Goal: Task Accomplishment & Management: Manage account settings

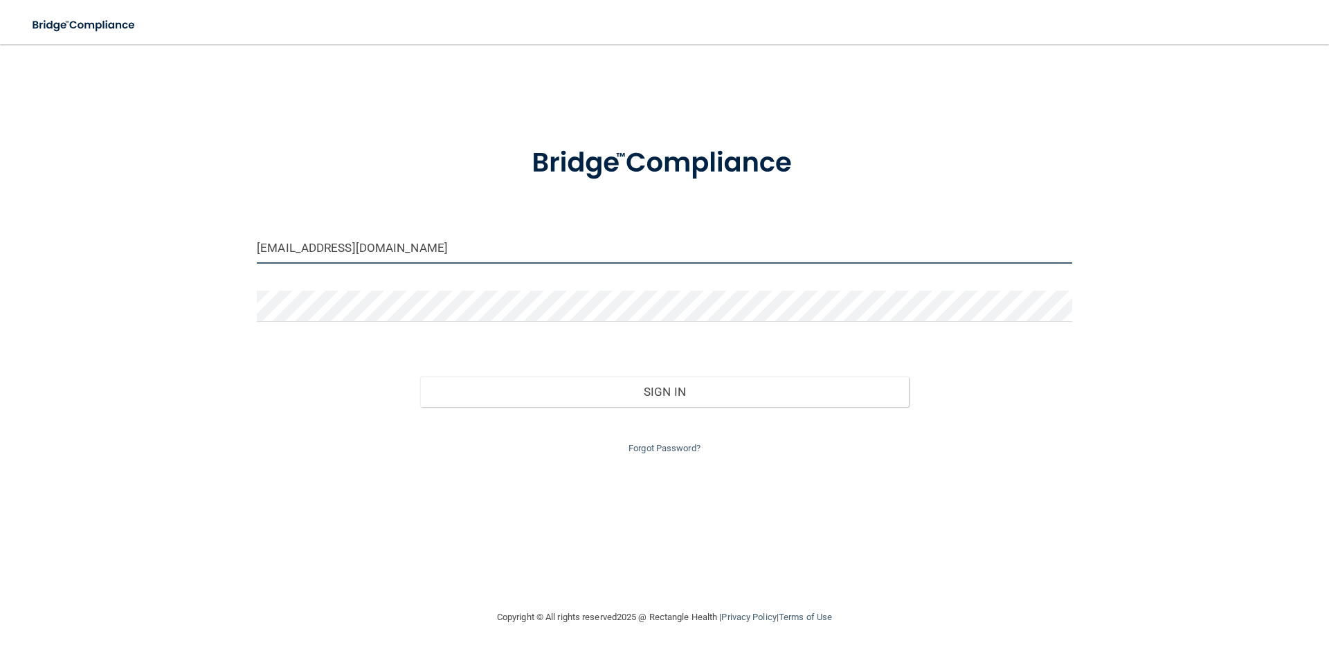
click at [447, 248] on input "[EMAIL_ADDRESS][DOMAIN_NAME]" at bounding box center [665, 248] width 816 height 31
drag, startPoint x: 510, startPoint y: 247, endPoint x: -143, endPoint y: 252, distance: 653.6
click at [0, 252] on html "Toggle navigation Manage My Enterprise Manage My Location kayla@dentalstudioiow…" at bounding box center [664, 327] width 1329 height 654
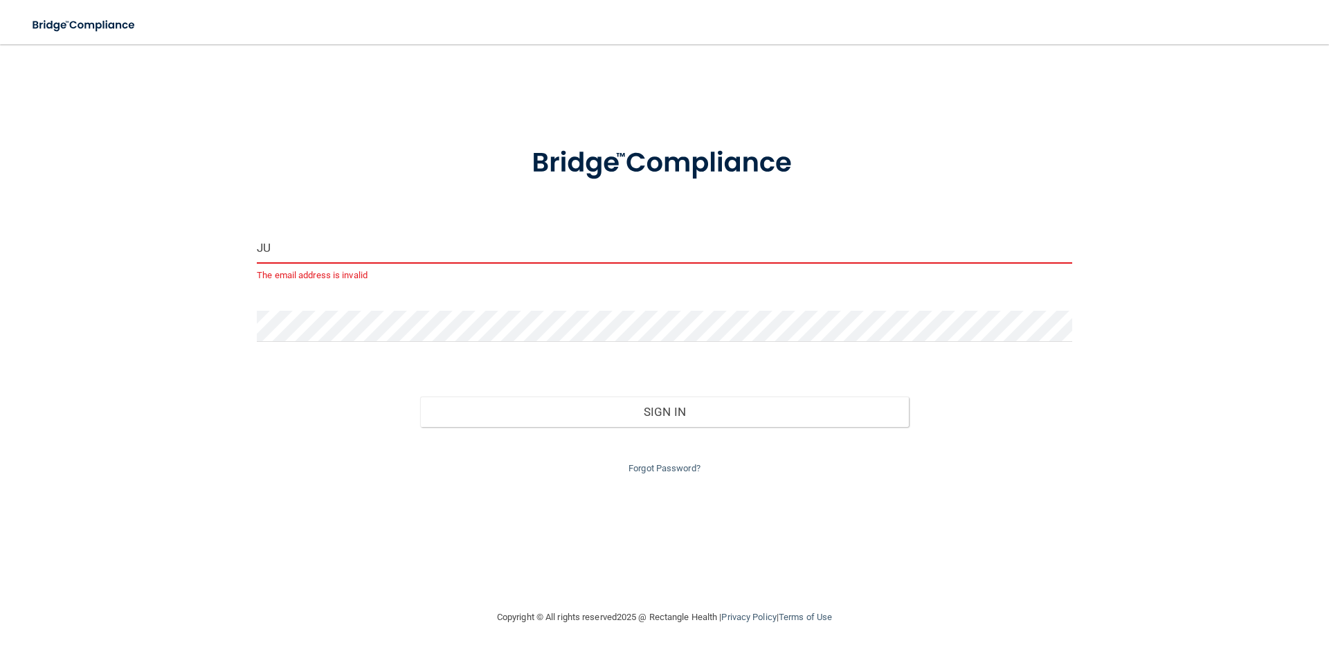
type input "J"
type input "[EMAIL_ADDRESS][DOMAIN_NAME]"
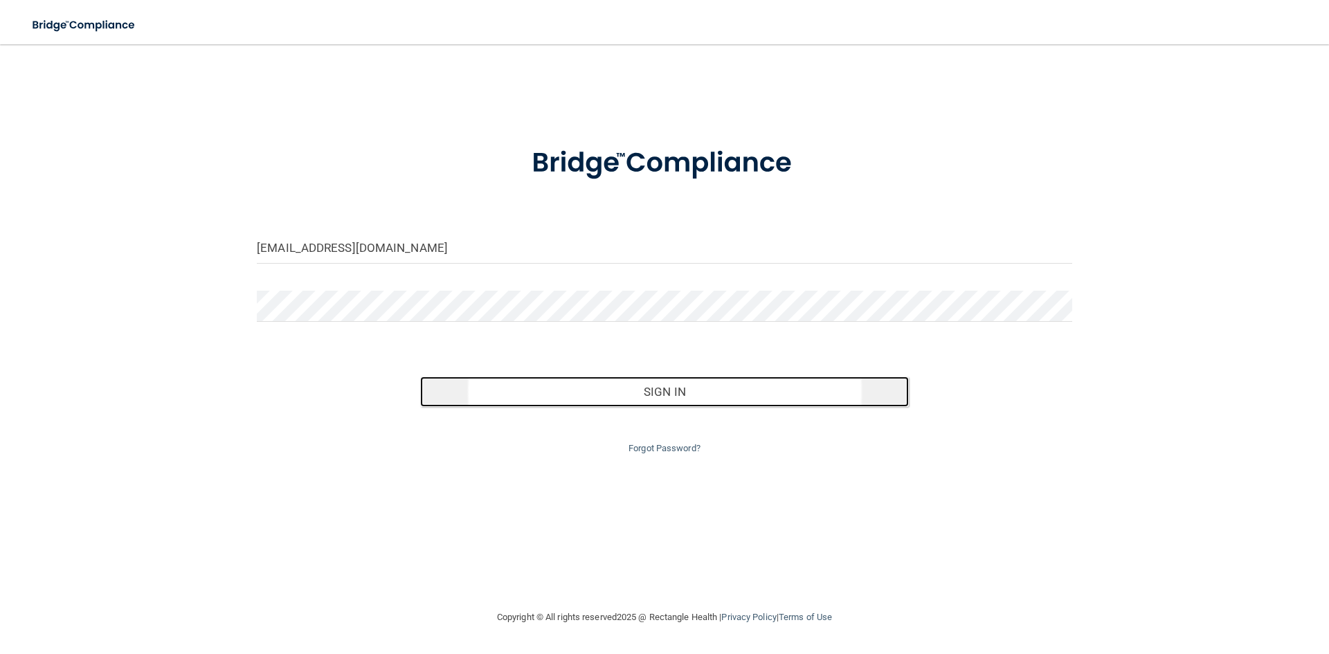
click at [685, 393] on button "Sign In" at bounding box center [664, 392] width 489 height 30
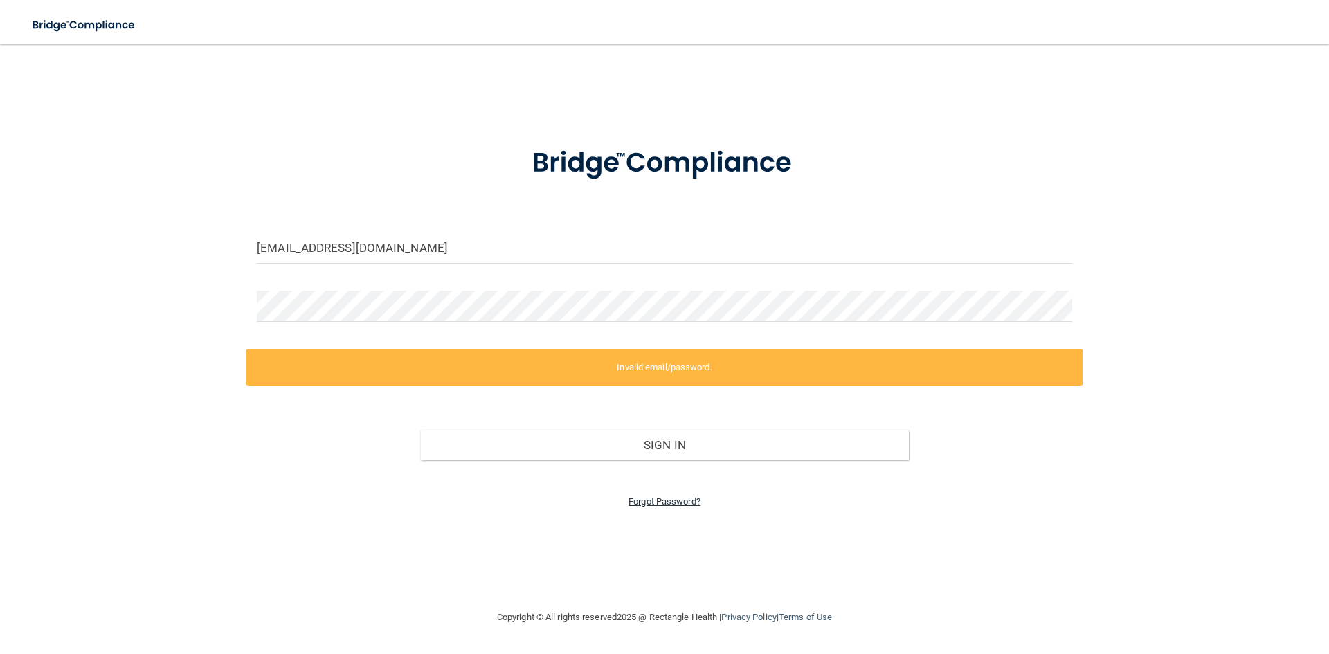
click at [665, 501] on link "Forgot Password?" at bounding box center [665, 501] width 72 height 10
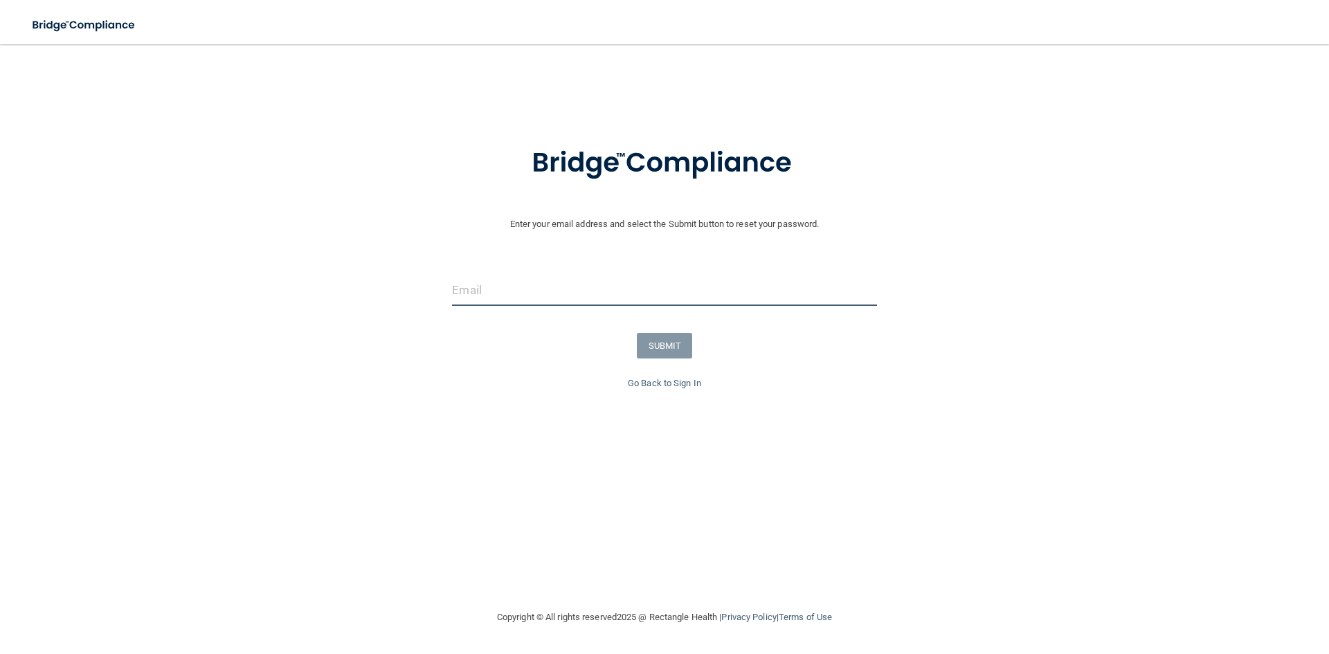
drag, startPoint x: 503, startPoint y: 285, endPoint x: 500, endPoint y: 294, distance: 9.0
click at [500, 294] on input "email" at bounding box center [664, 290] width 424 height 31
type input "[EMAIL_ADDRESS][DOMAIN_NAME]"
click at [658, 347] on button "SUBMIT" at bounding box center [665, 346] width 56 height 26
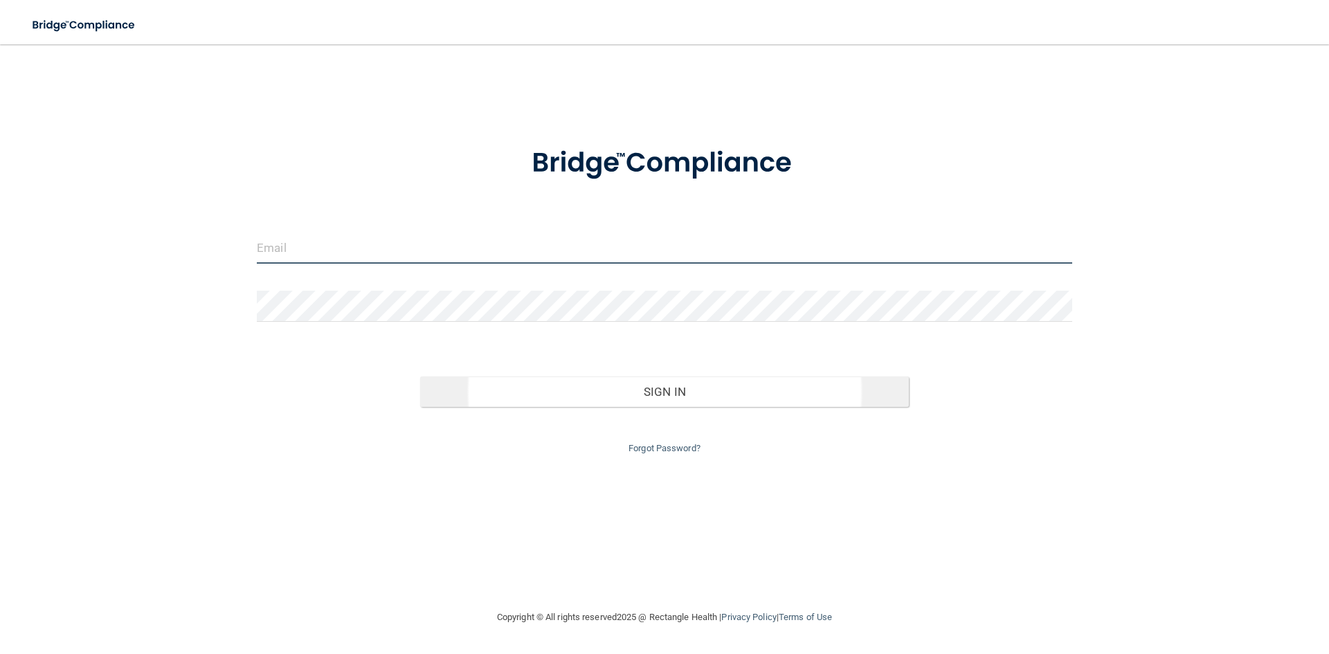
type input "[EMAIL_ADDRESS][DOMAIN_NAME]"
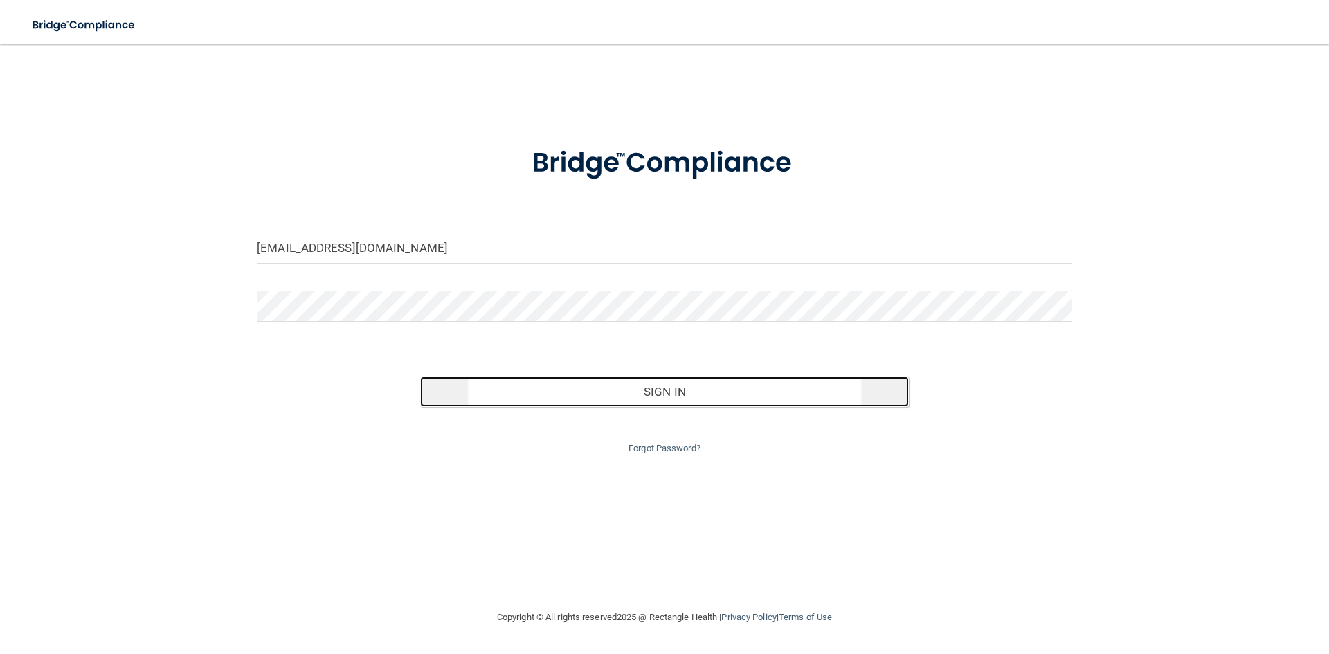
click at [666, 388] on button "Sign In" at bounding box center [664, 392] width 489 height 30
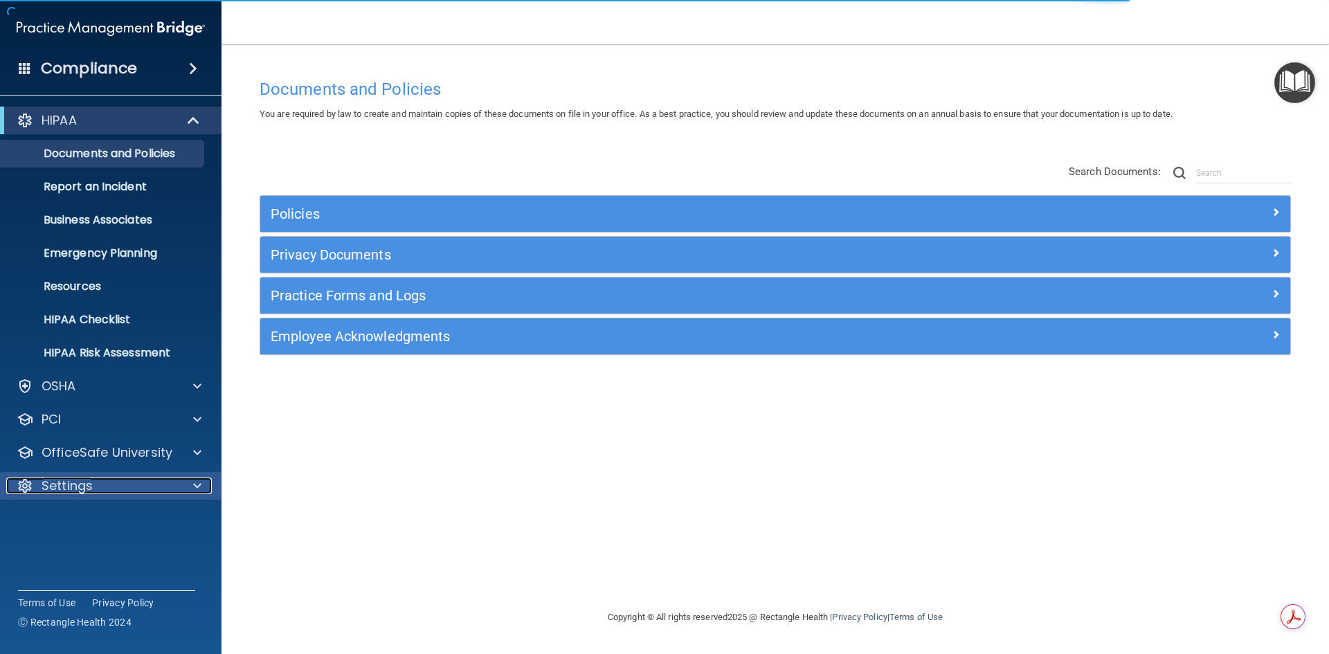
click at [186, 487] on div at bounding box center [195, 486] width 35 height 17
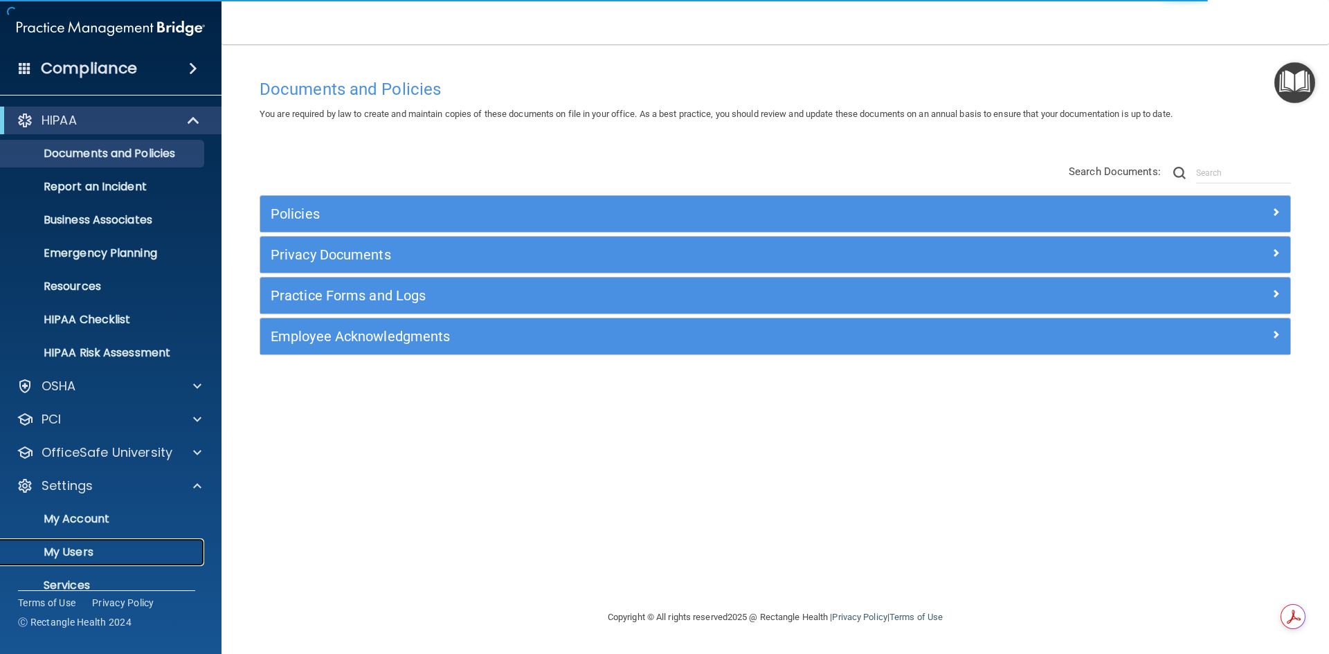
click at [85, 549] on p "My Users" at bounding box center [103, 553] width 189 height 14
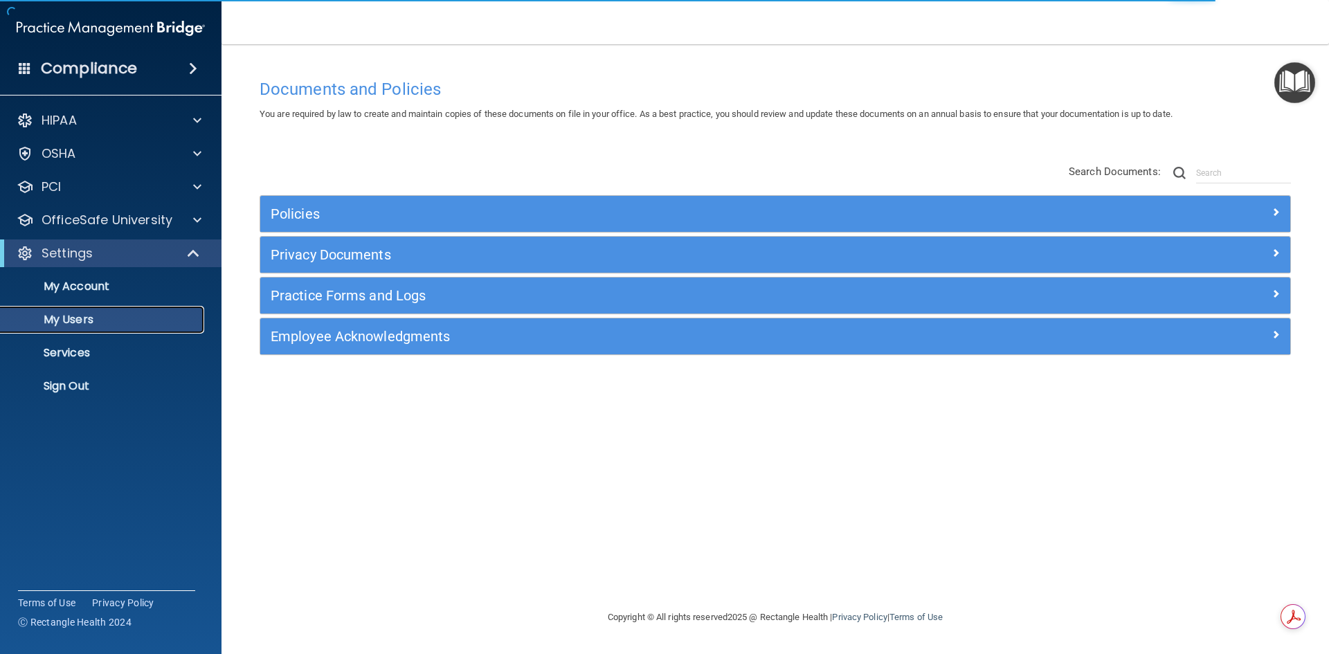
select select "20"
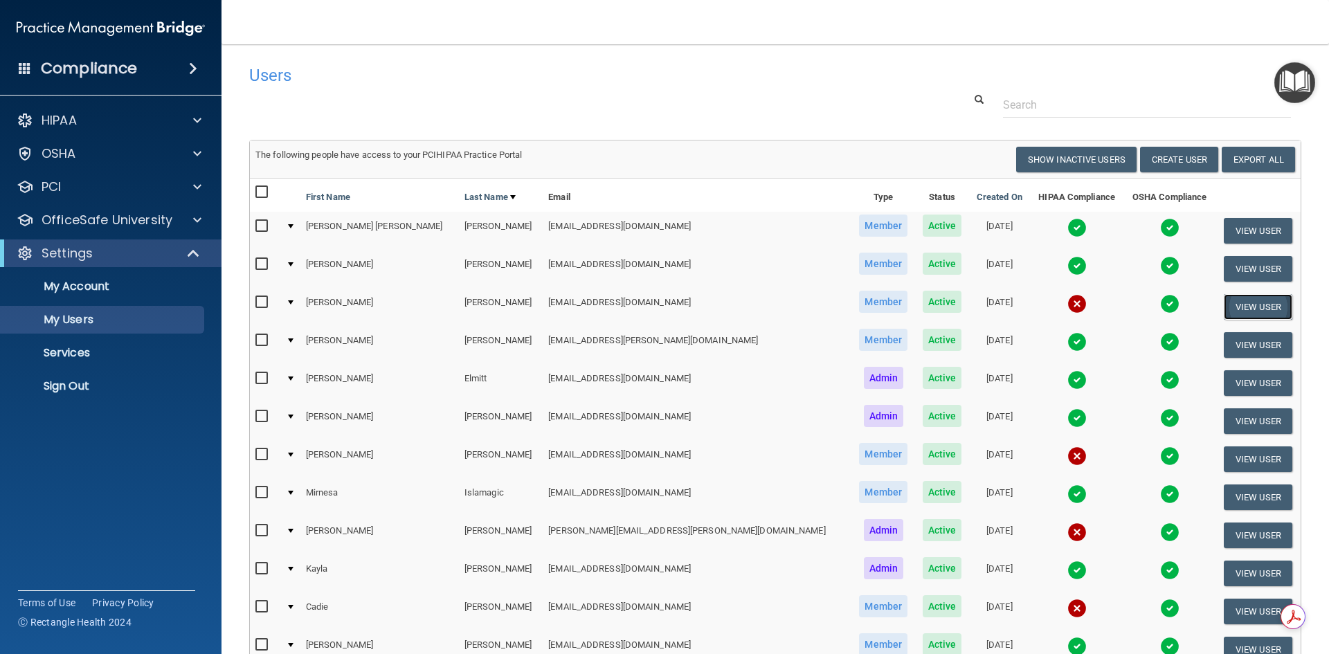
click at [1224, 300] on button "View User" at bounding box center [1258, 307] width 69 height 26
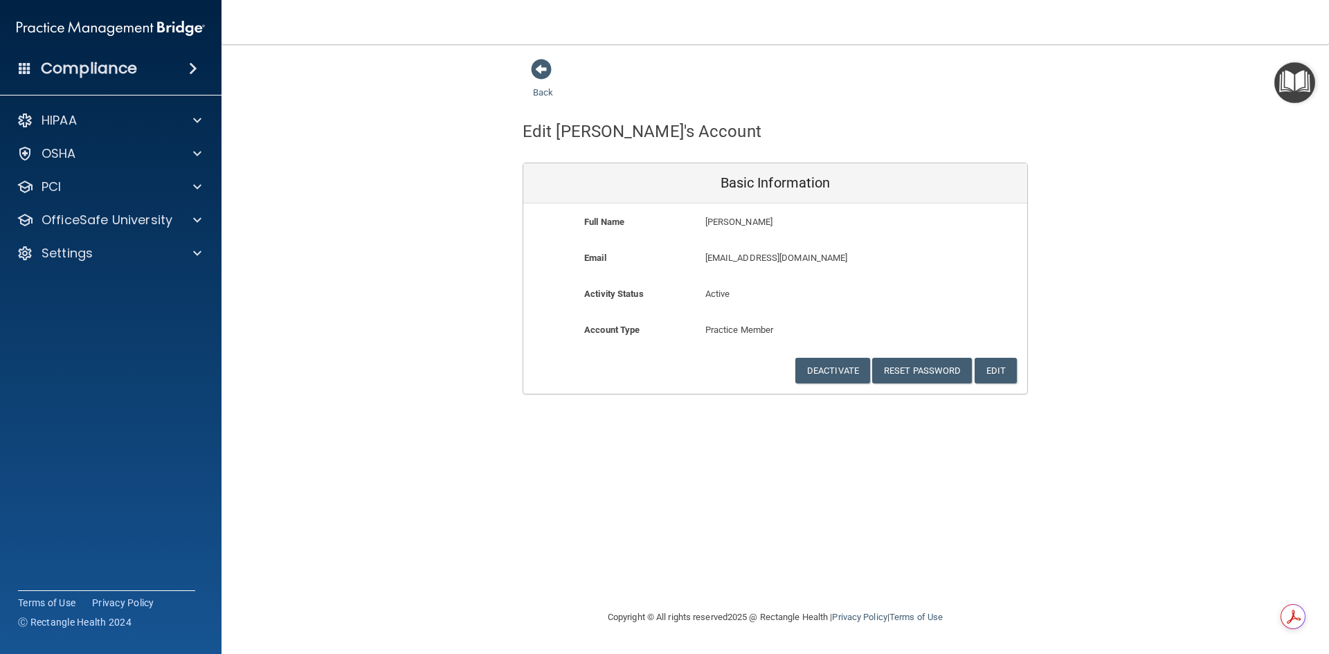
click at [628, 412] on div "Back Edit Julie's Account Basic Information Full Name Julie Collins Julie Last …" at bounding box center [775, 326] width 1052 height 537
click at [929, 371] on button "Reset Password" at bounding box center [922, 371] width 100 height 26
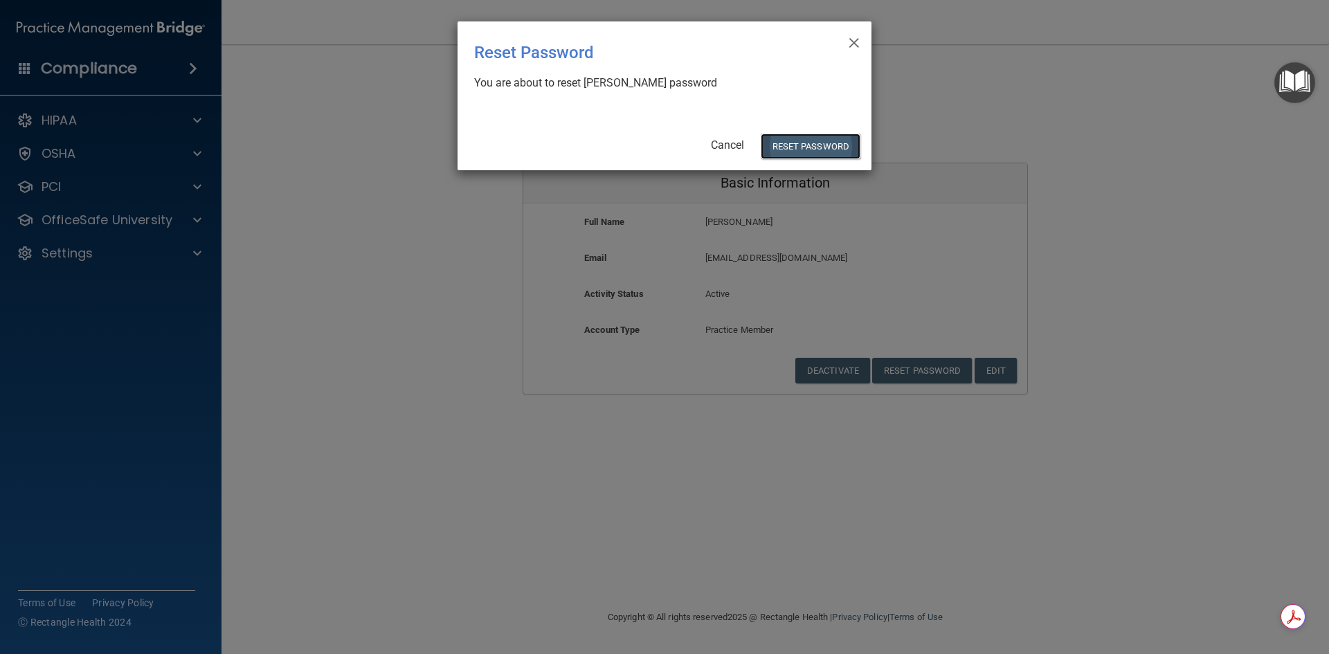
click at [832, 141] on button "Reset Password" at bounding box center [811, 147] width 100 height 26
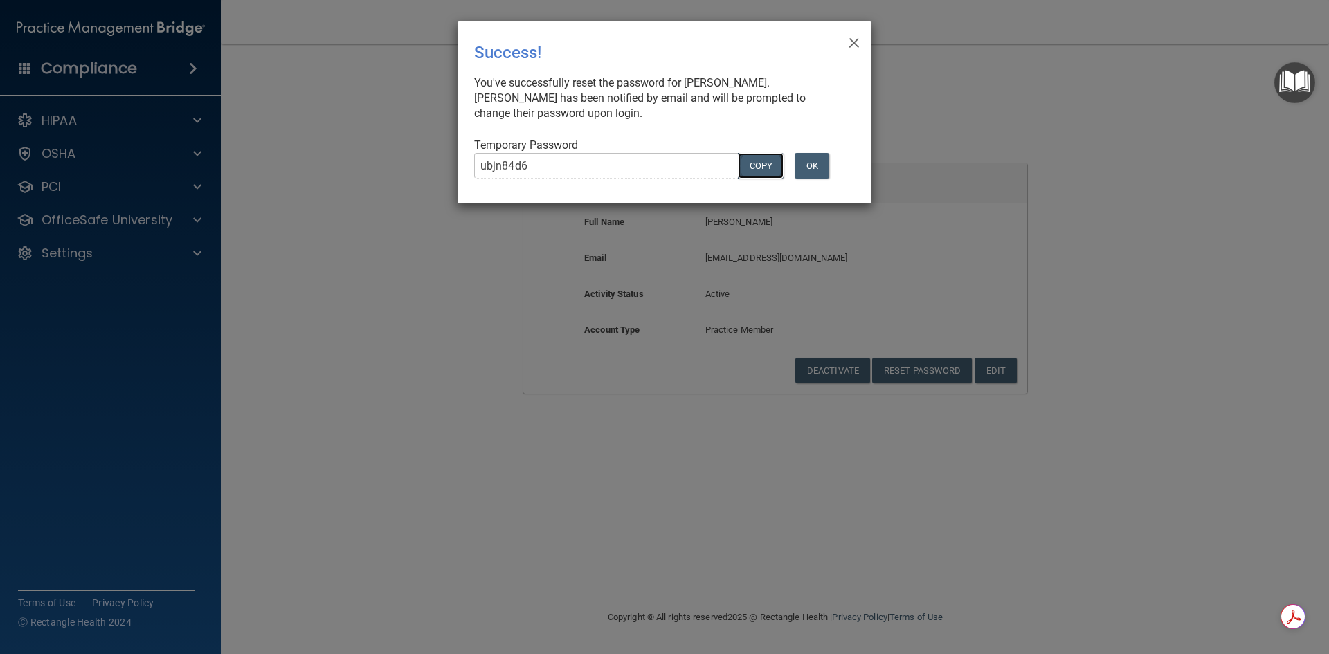
click at [768, 164] on button "COPY" at bounding box center [761, 166] width 46 height 26
click at [752, 161] on button "Copy" at bounding box center [761, 166] width 46 height 26
click at [854, 46] on span "×" at bounding box center [854, 41] width 12 height 28
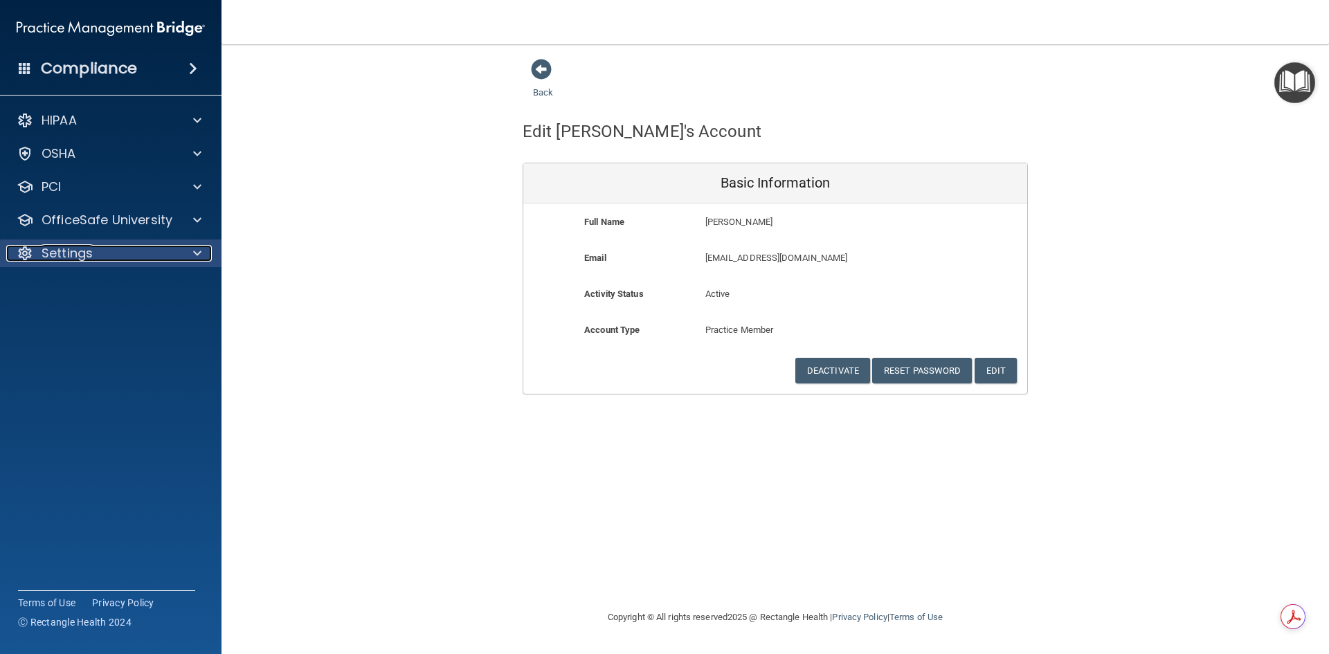
click at [186, 250] on div at bounding box center [195, 253] width 35 height 17
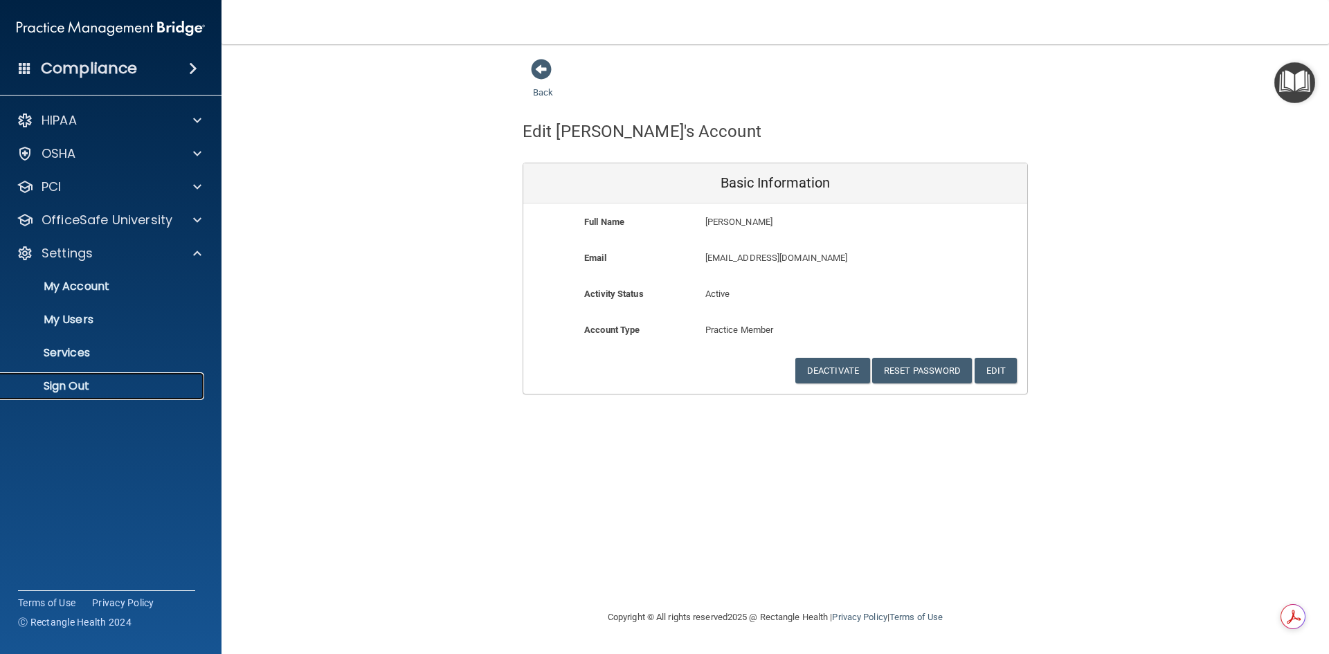
click at [87, 386] on p "Sign Out" at bounding box center [103, 386] width 189 height 14
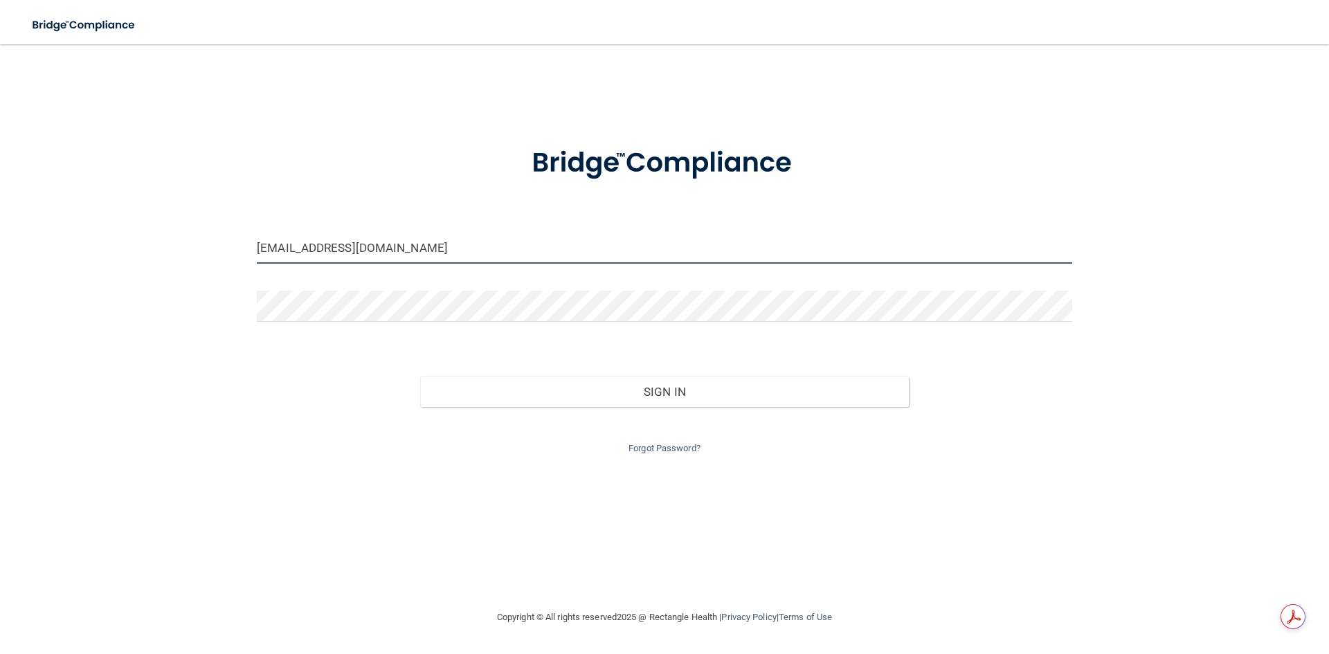
click at [498, 242] on input "[EMAIL_ADDRESS][DOMAIN_NAME]" at bounding box center [665, 248] width 816 height 31
drag, startPoint x: 505, startPoint y: 242, endPoint x: -100, endPoint y: 237, distance: 604.4
click at [0, 237] on html "Toggle navigation Kayla Kennedy kayla@dentalstudioiowa.com Manage My Enterprise…" at bounding box center [664, 327] width 1329 height 654
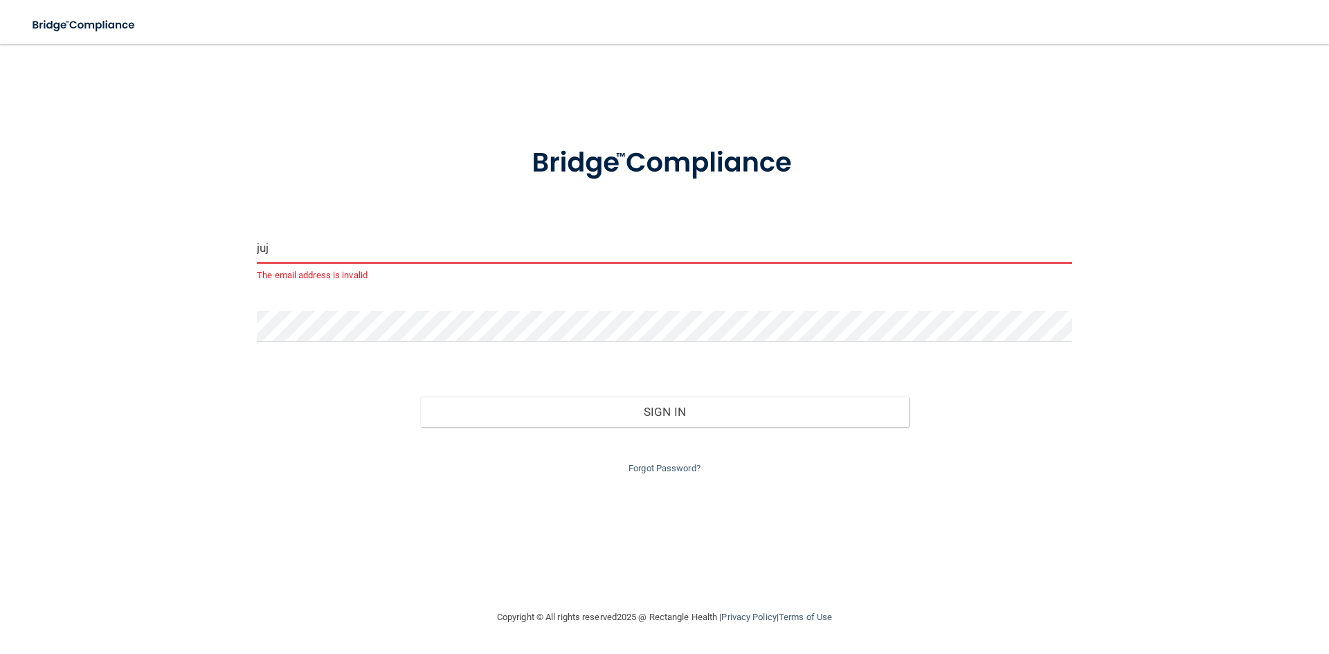
type input "[EMAIL_ADDRESS][DOMAIN_NAME]"
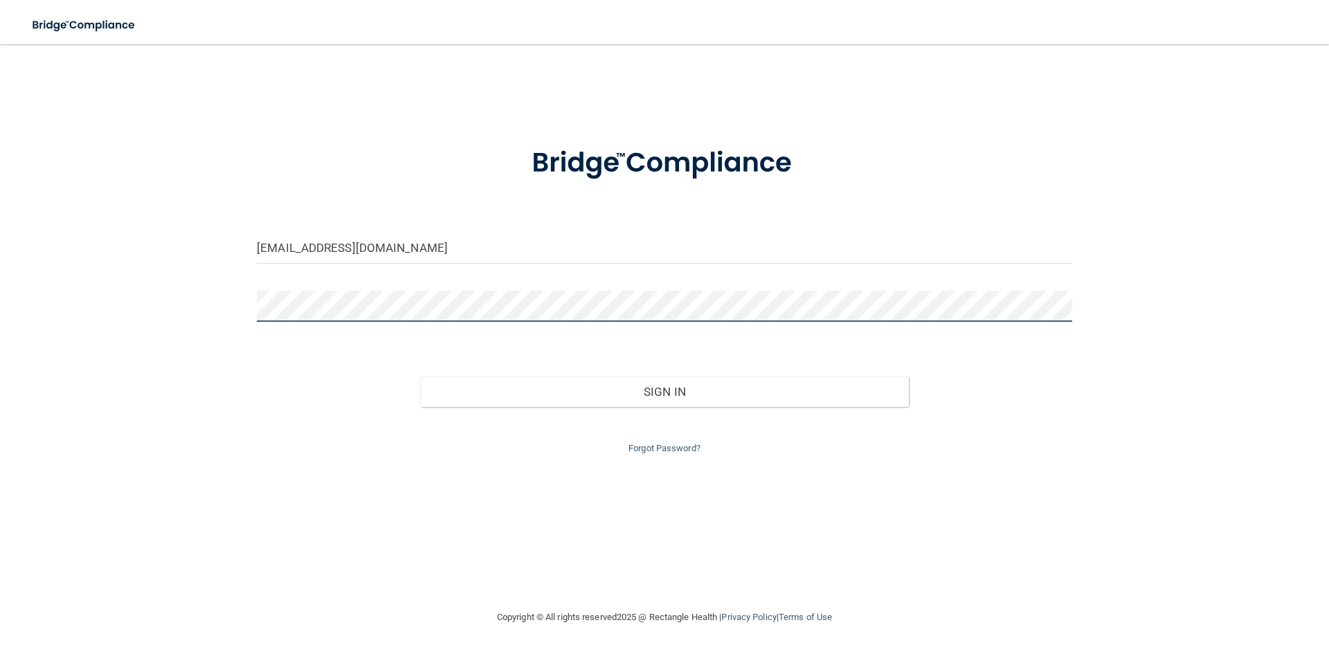
click at [89, 309] on div "jujcollins@gmail.com Invalid email/password. You don't have permission to acces…" at bounding box center [665, 326] width 1274 height 537
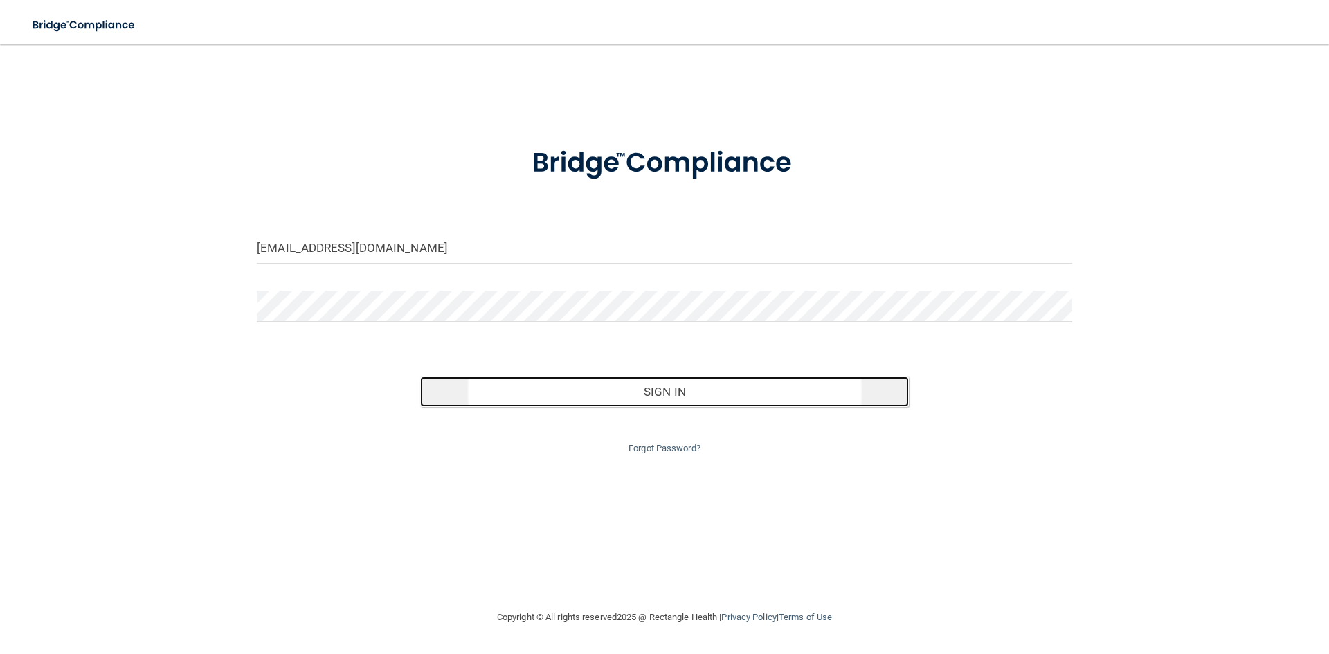
click at [659, 397] on button "Sign In" at bounding box center [664, 392] width 489 height 30
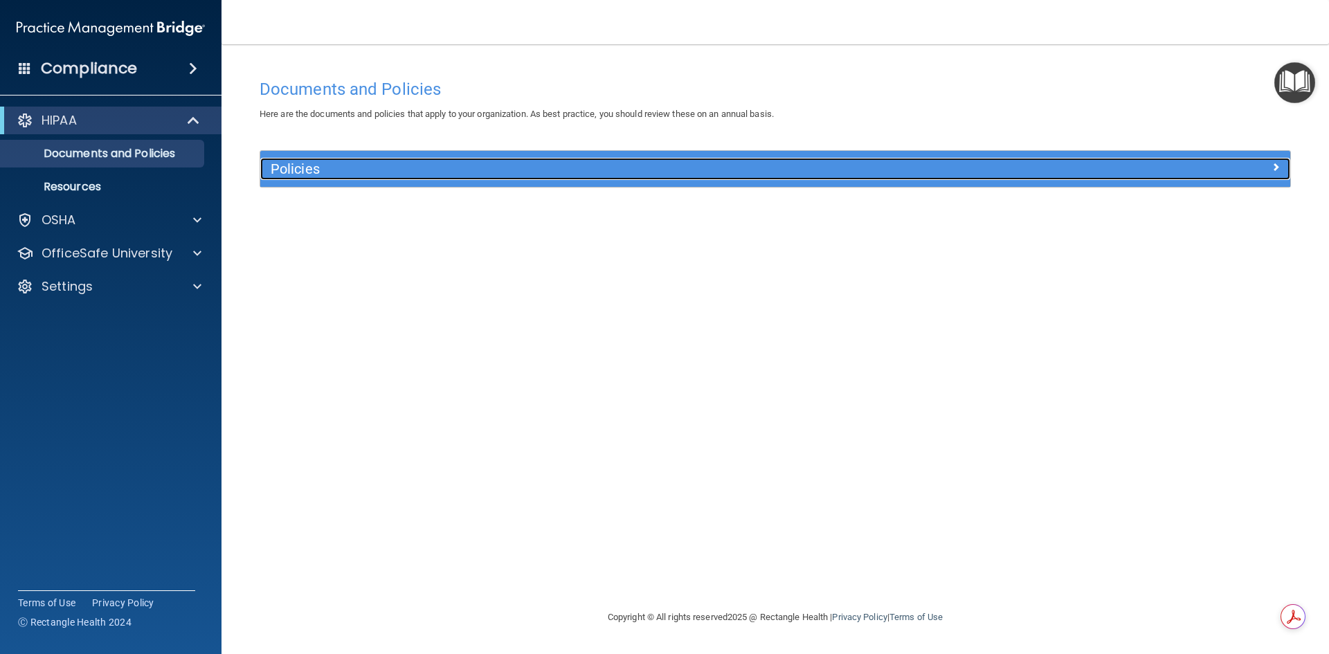
click at [327, 174] on h5 "Policies" at bounding box center [647, 168] width 752 height 15
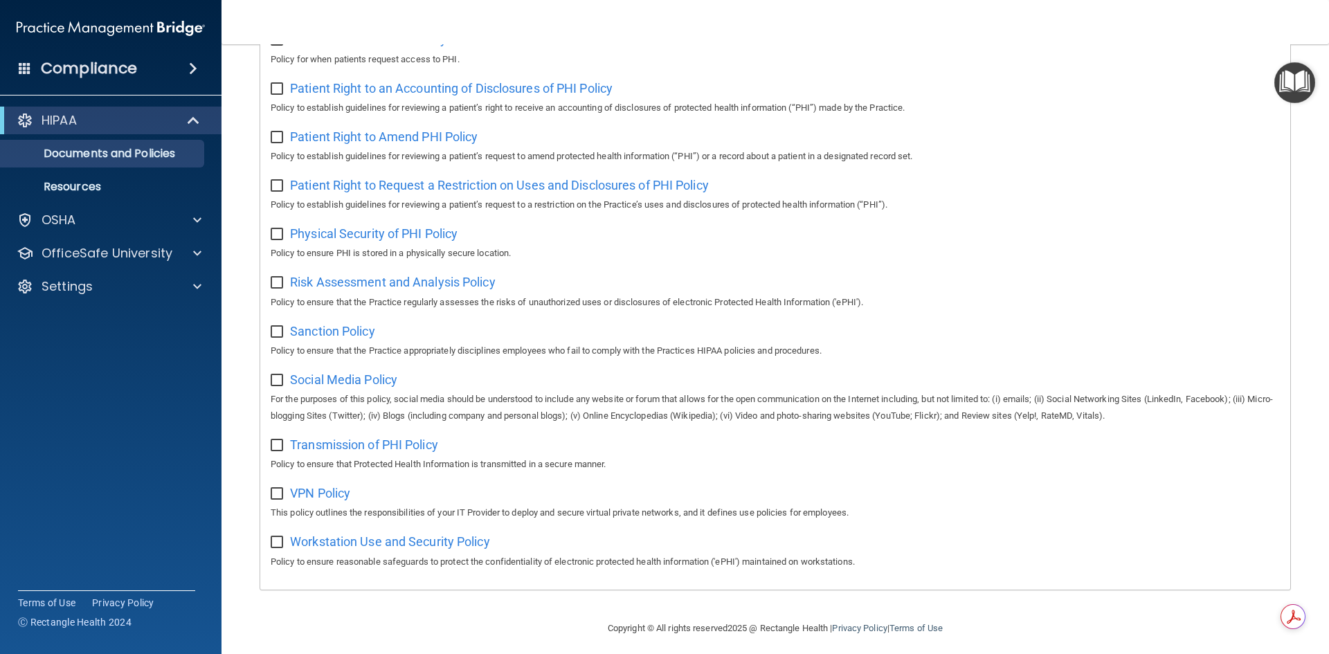
scroll to position [735, 0]
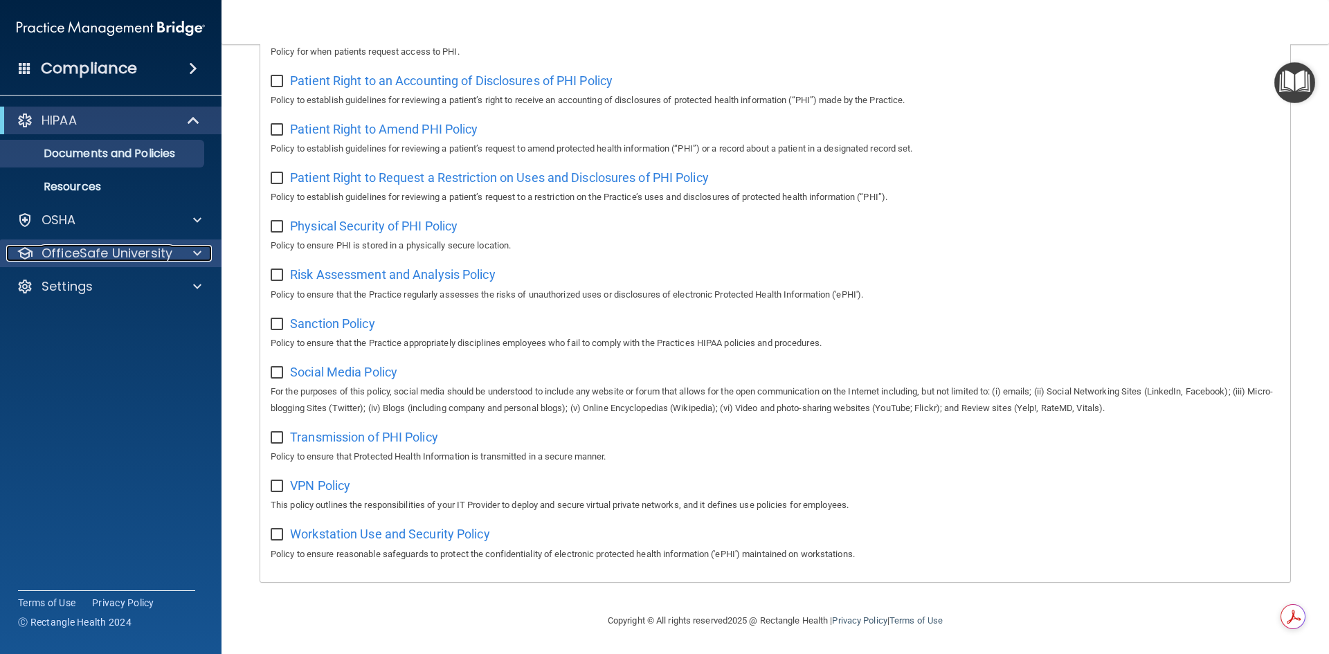
click at [181, 260] on div at bounding box center [195, 253] width 35 height 17
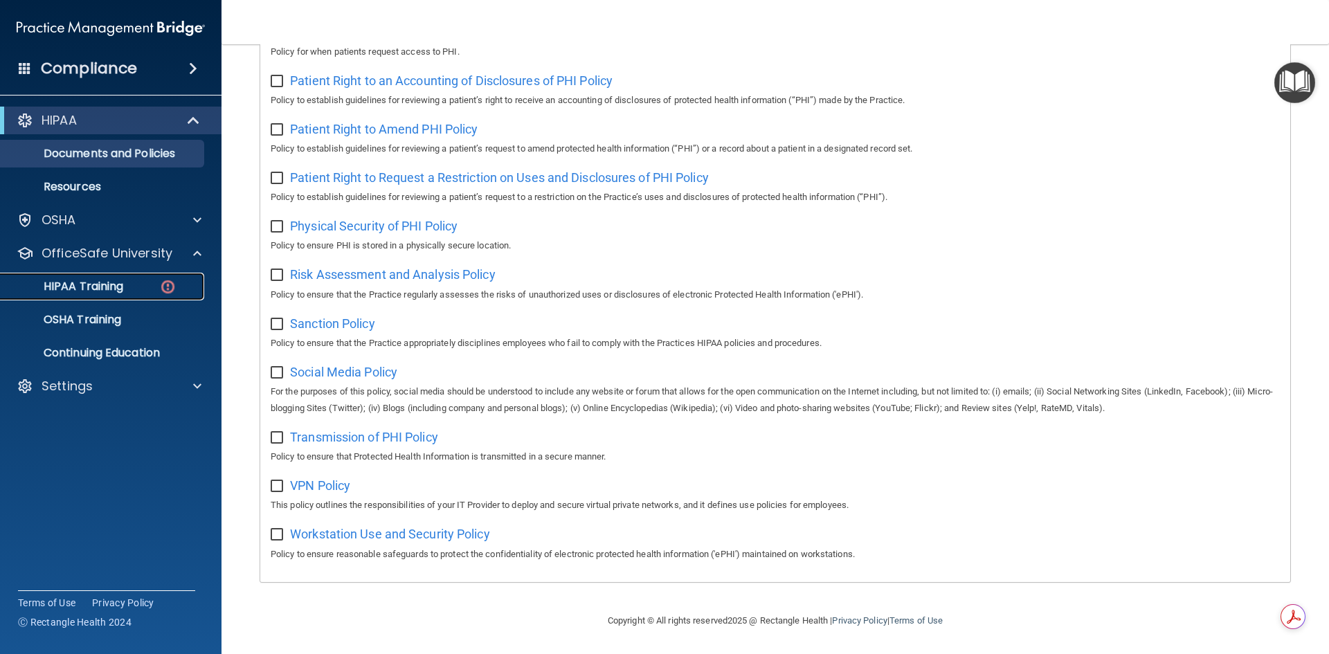
click at [165, 286] on img at bounding box center [167, 286] width 17 height 17
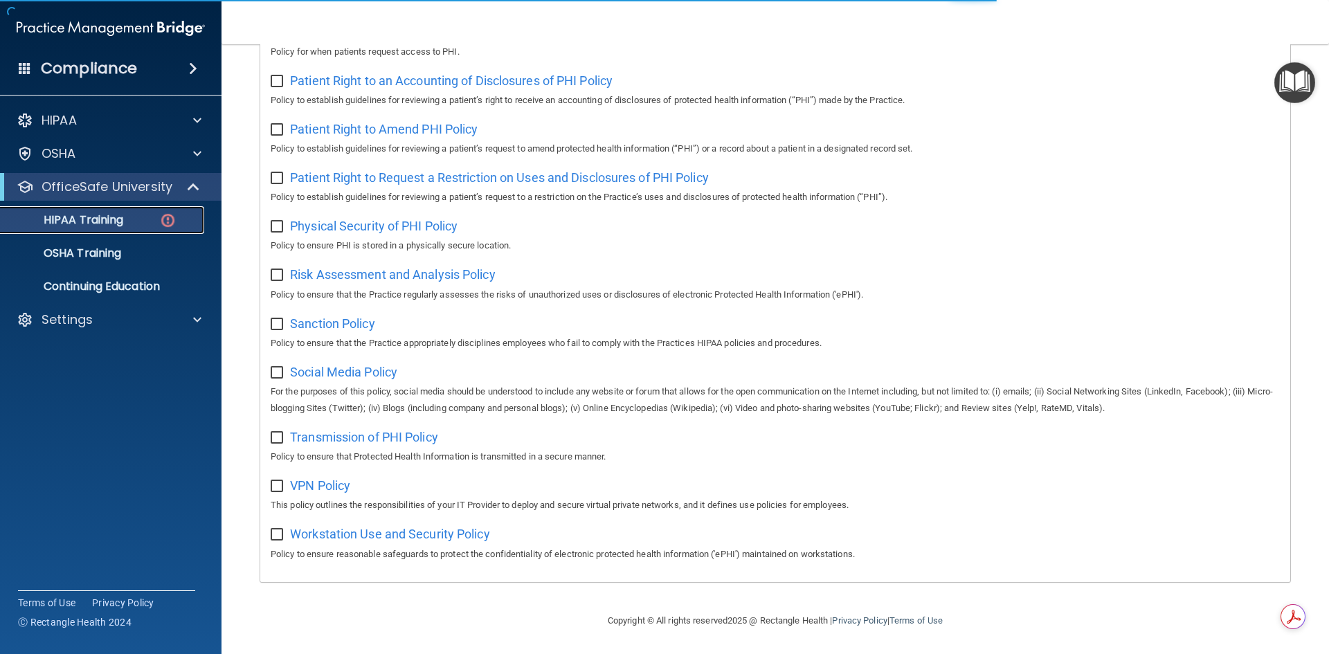
scroll to position [388, 0]
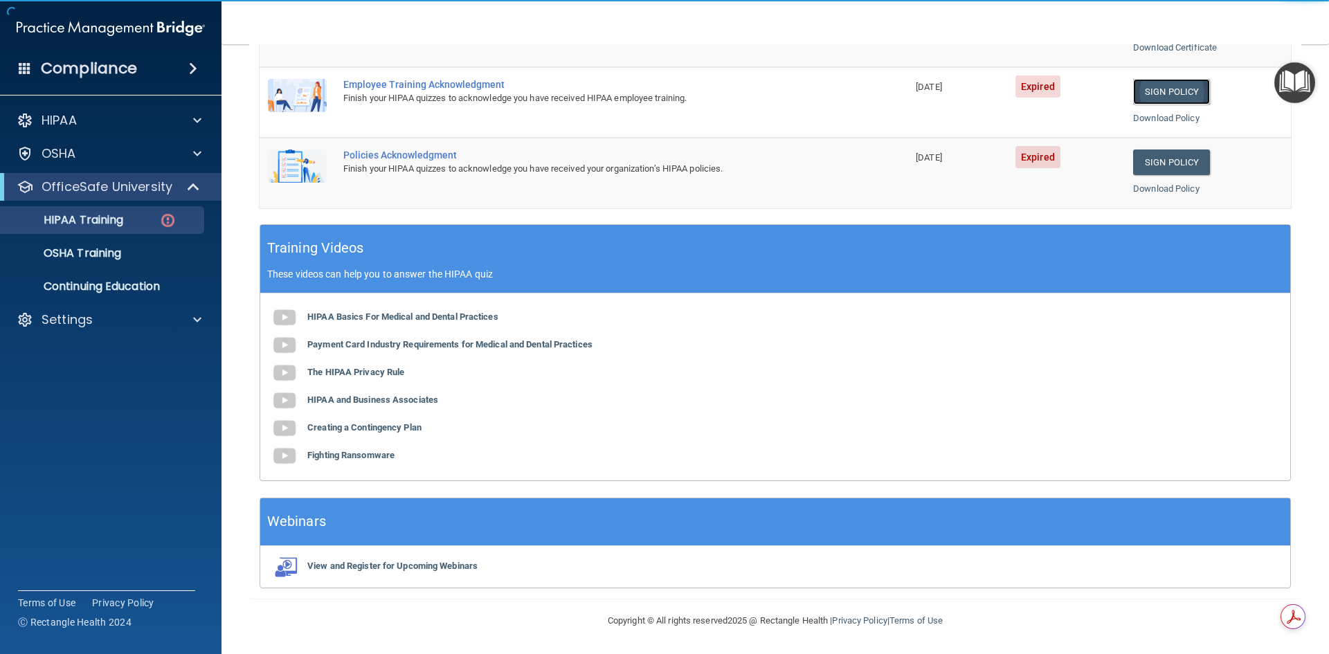
click at [1165, 91] on link "Sign Policy" at bounding box center [1171, 92] width 77 height 26
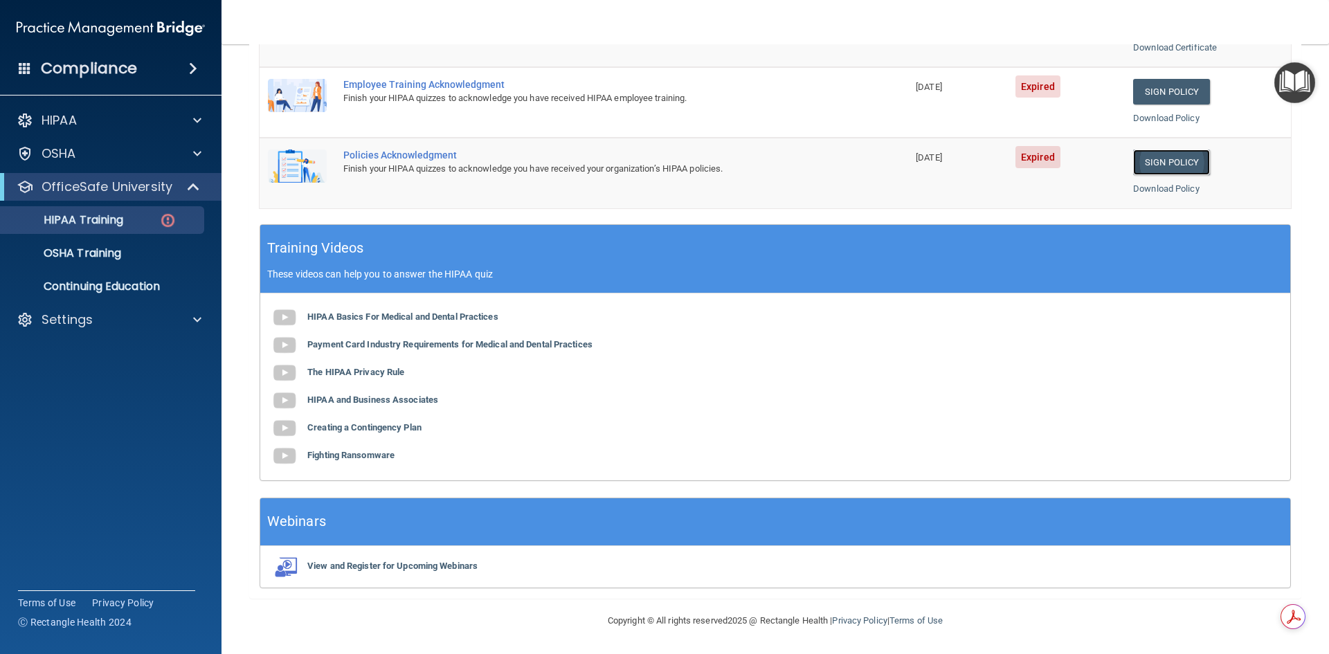
click at [1161, 171] on link "Sign Policy" at bounding box center [1171, 163] width 77 height 26
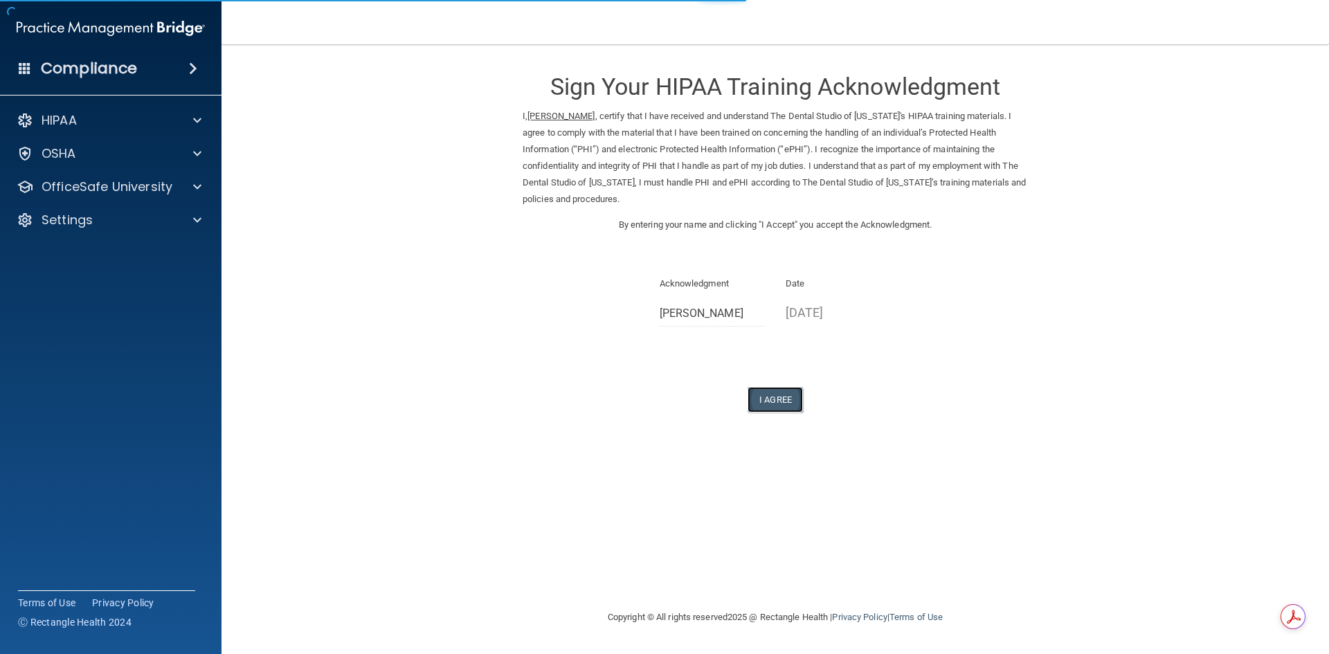
click at [779, 411] on button "I Agree" at bounding box center [775, 400] width 55 height 26
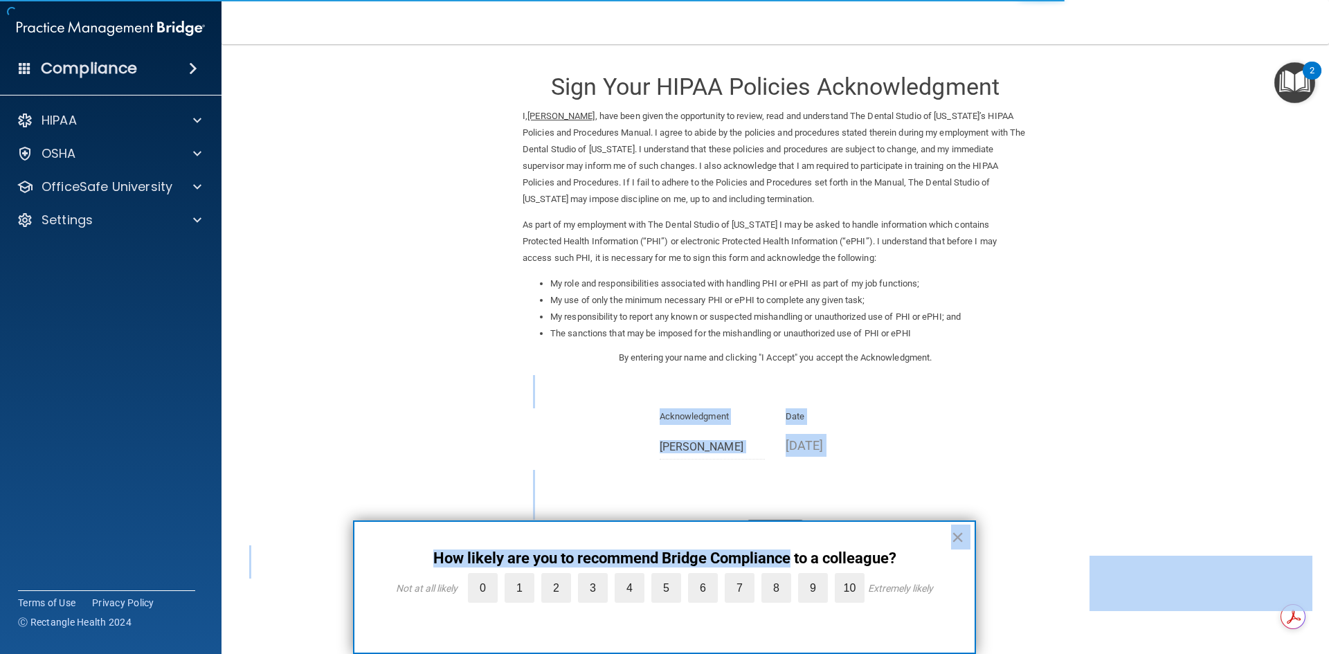
drag, startPoint x: 789, startPoint y: 534, endPoint x: 888, endPoint y: 386, distance: 178.2
click at [888, 386] on body "Compliance HIPAA Documents and Policies Report an Incident Business Associates …" at bounding box center [664, 327] width 1329 height 654
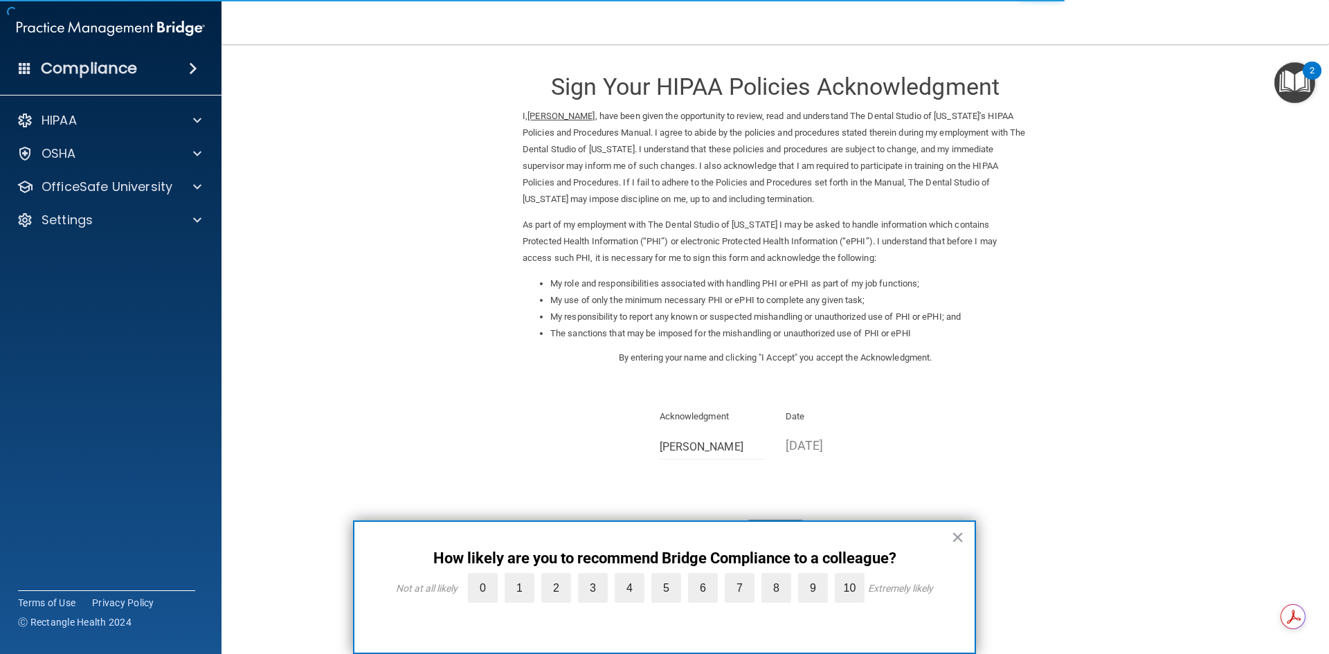
click at [987, 348] on div "My role and responsibilities associated with handling PHI or ePHI as part of my…" at bounding box center [775, 313] width 526 height 74
click at [1192, 375] on form "Sign Your HIPAA Policies Acknowledgment I, Julie Collins , have been given the …" at bounding box center [775, 318] width 1052 height 521
click at [962, 539] on button "×" at bounding box center [957, 537] width 13 height 22
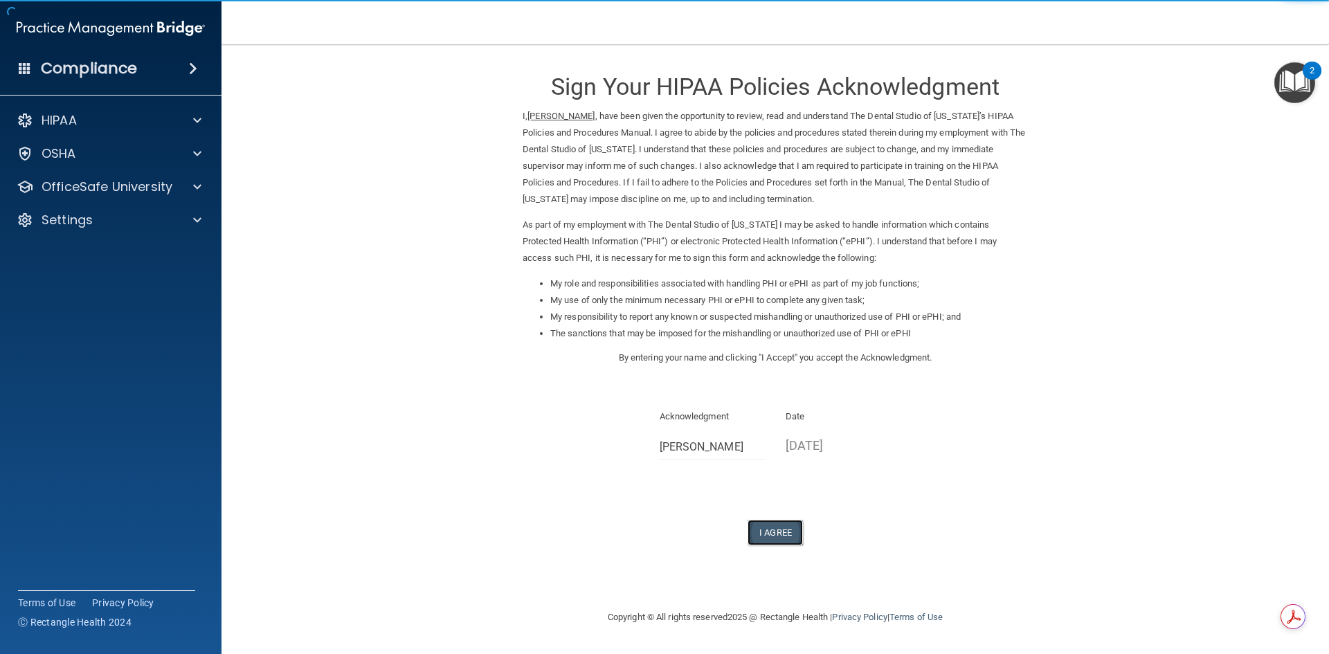
click at [775, 523] on button "I Agree" at bounding box center [775, 533] width 55 height 26
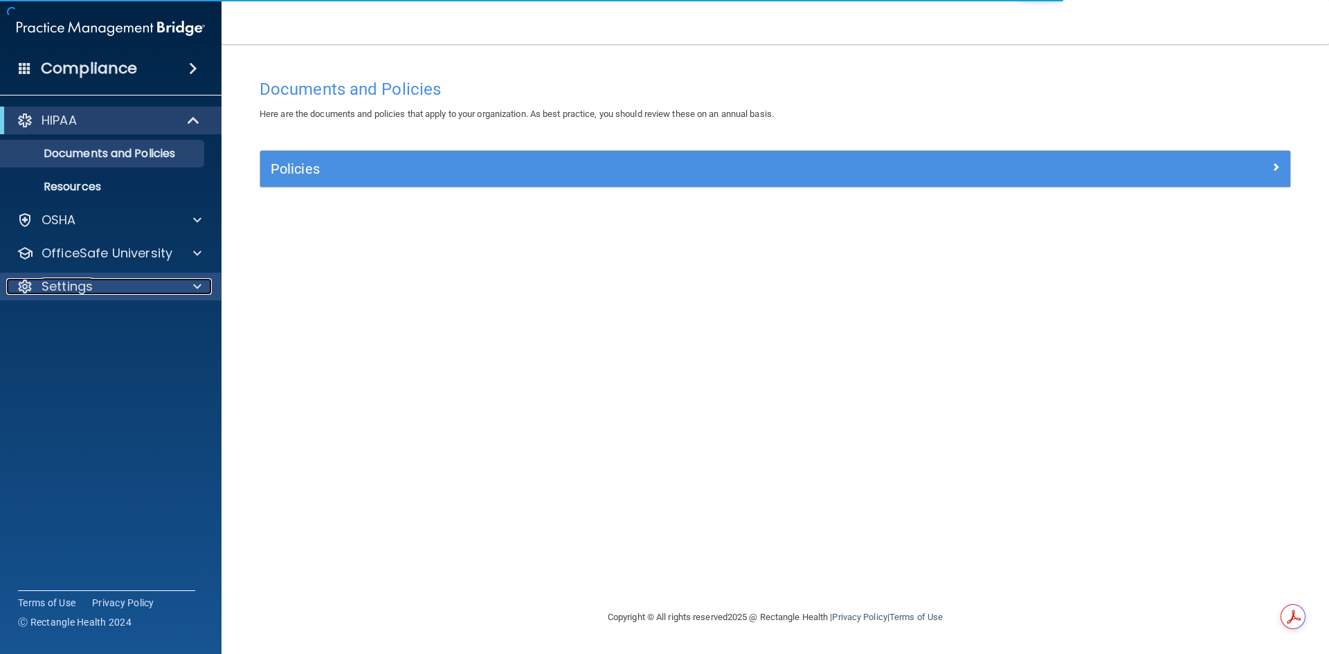
click at [196, 287] on span at bounding box center [197, 286] width 8 height 17
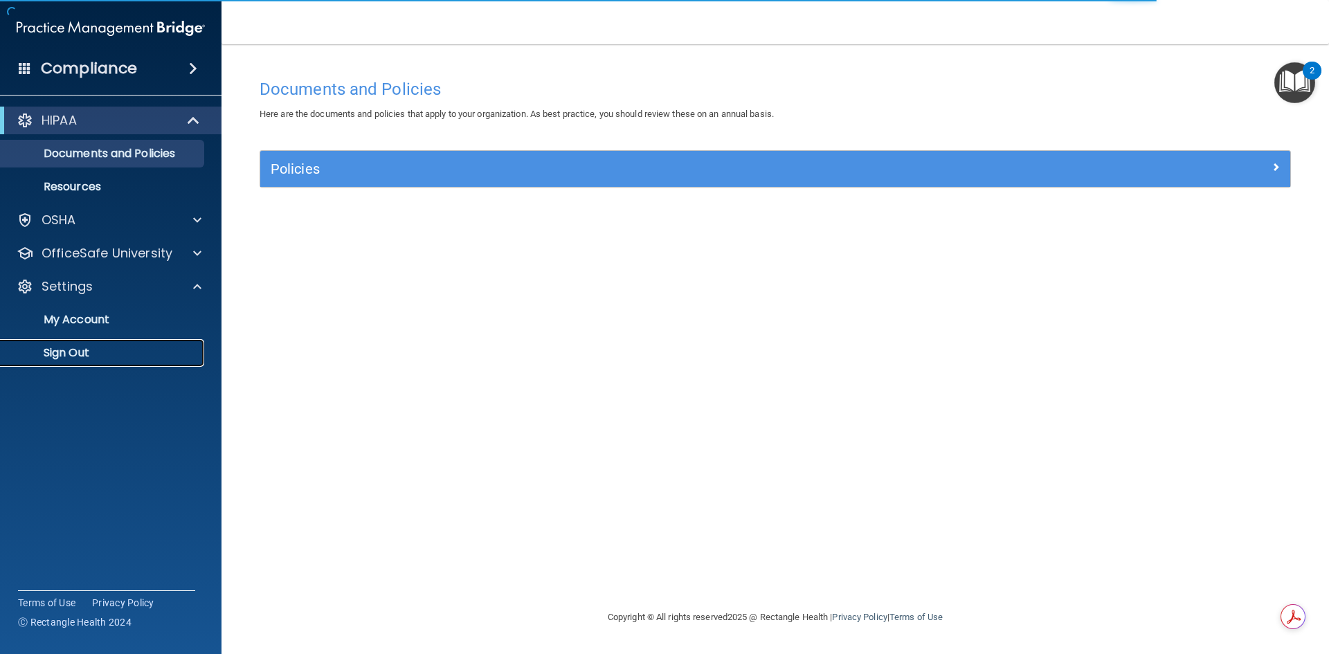
click at [98, 345] on link "Sign Out" at bounding box center [95, 353] width 218 height 28
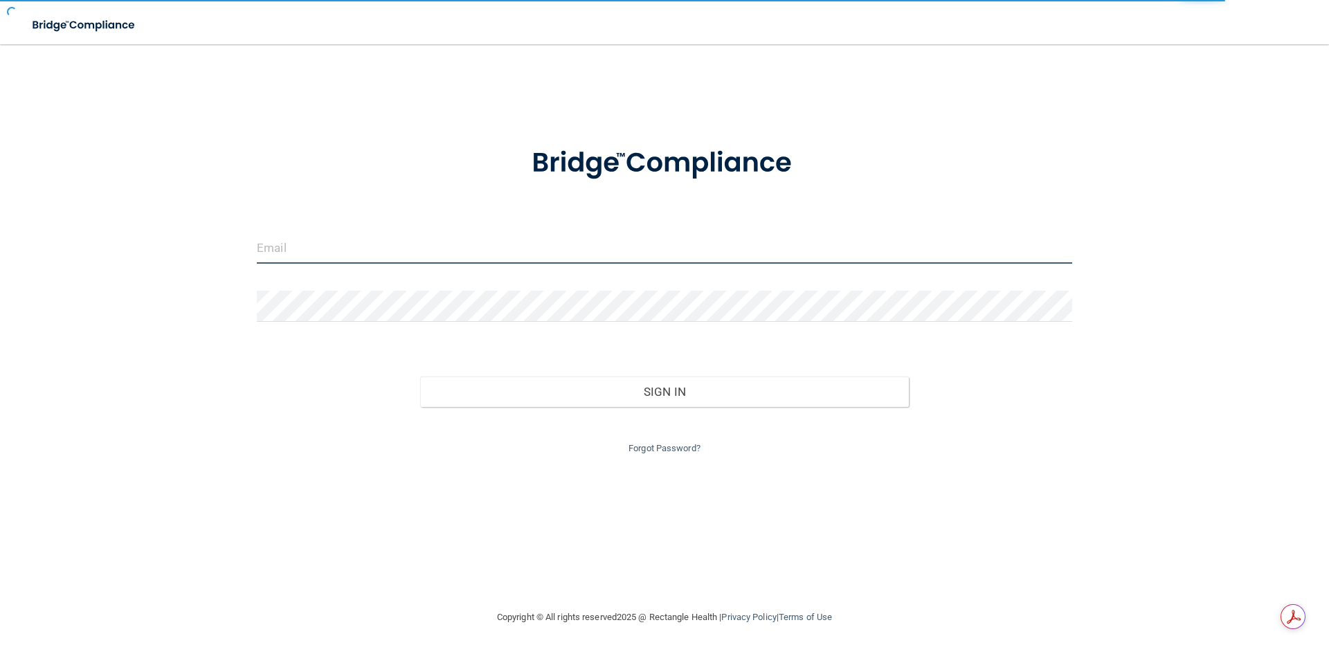
type input "[EMAIL_ADDRESS][DOMAIN_NAME]"
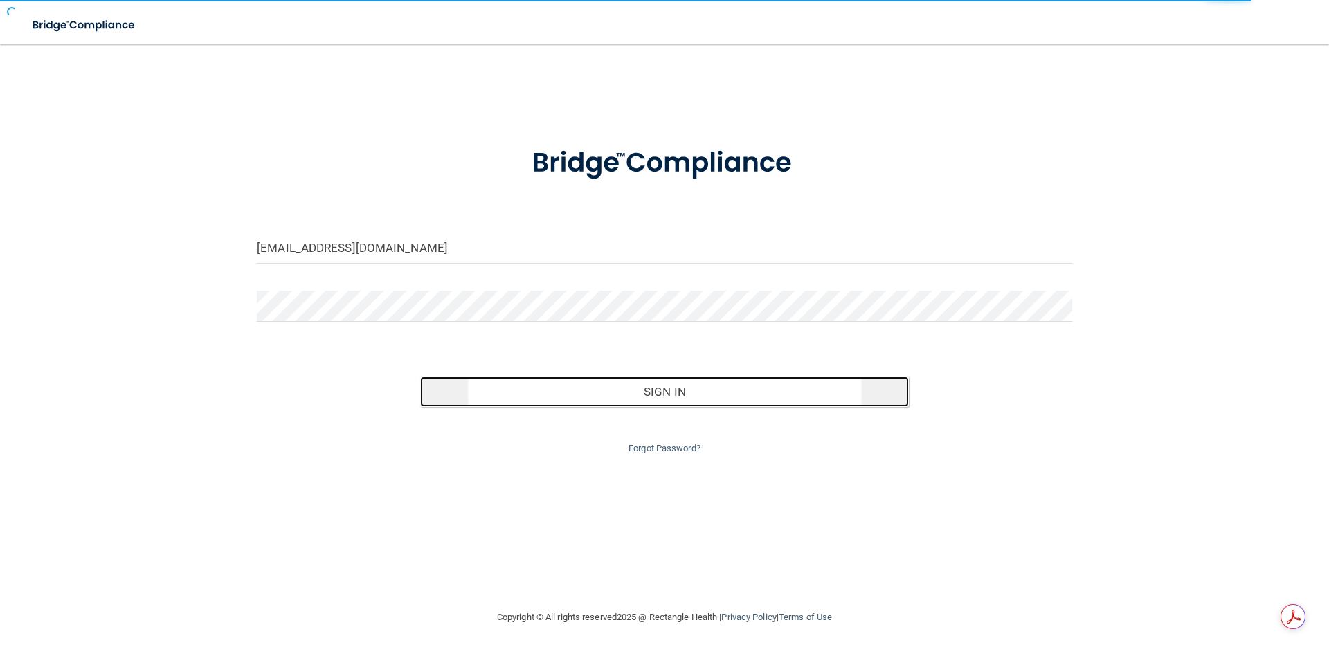
click at [642, 388] on button "Sign In" at bounding box center [664, 392] width 489 height 30
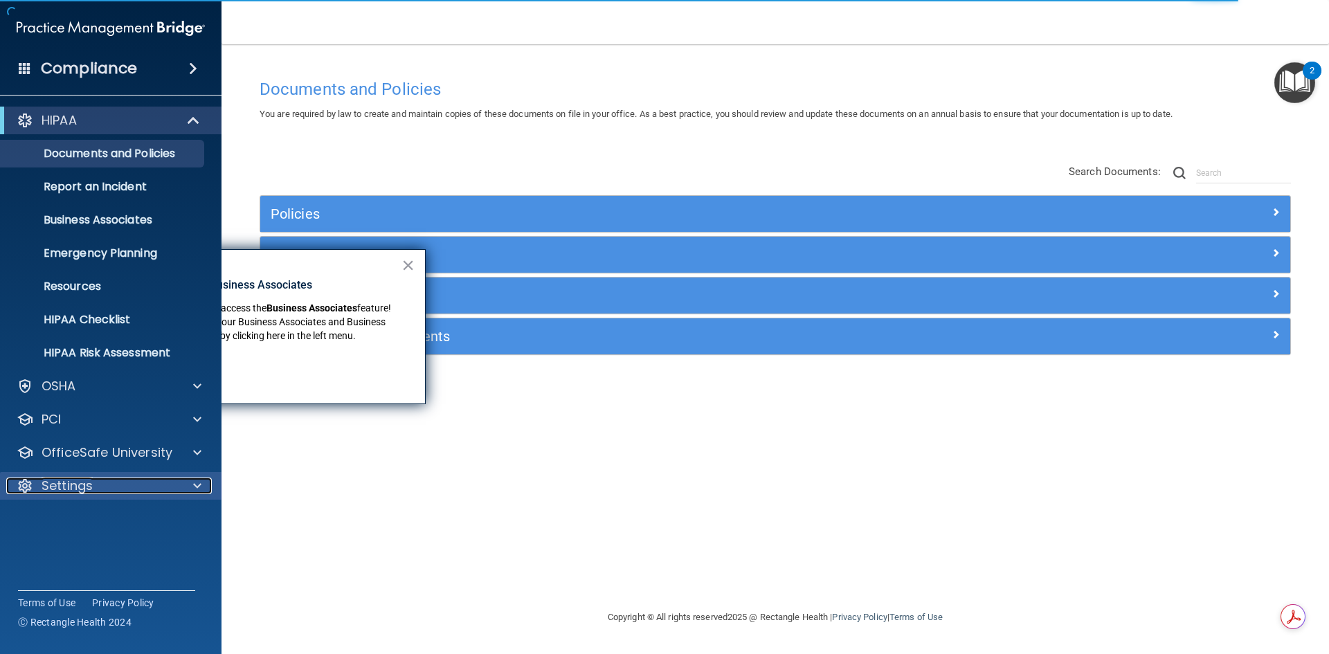
click at [191, 479] on div at bounding box center [195, 486] width 35 height 17
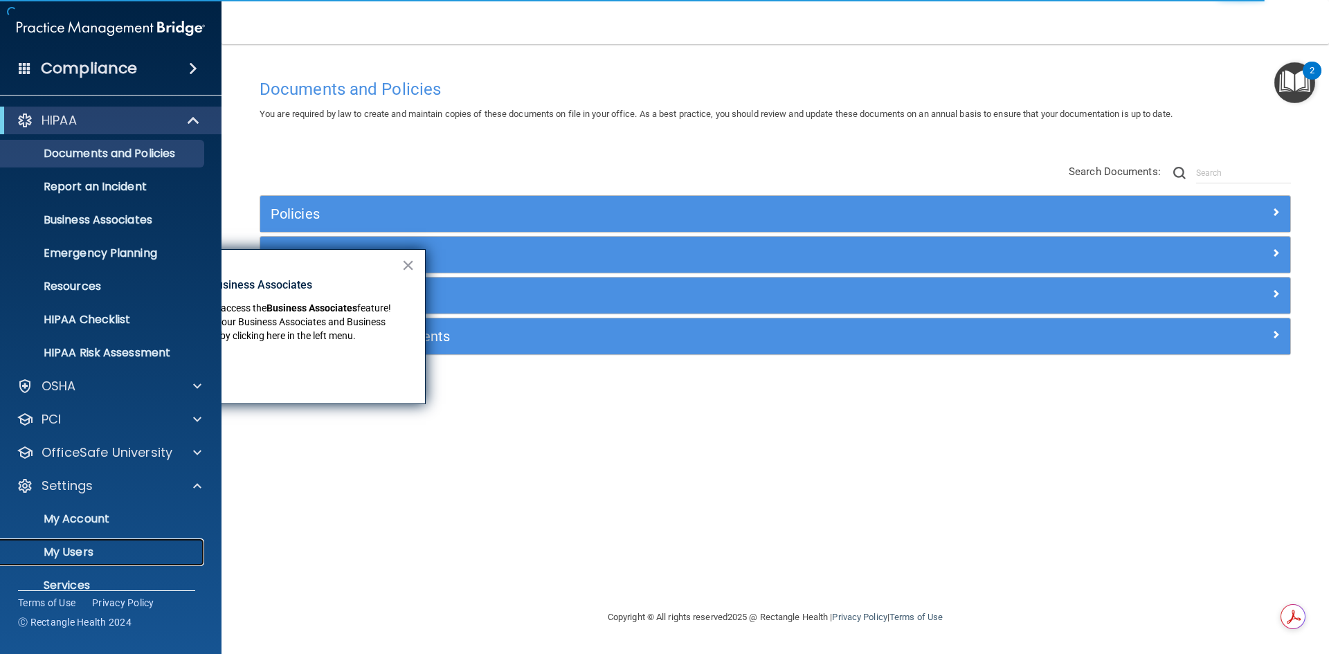
click at [82, 548] on p "My Users" at bounding box center [103, 553] width 189 height 14
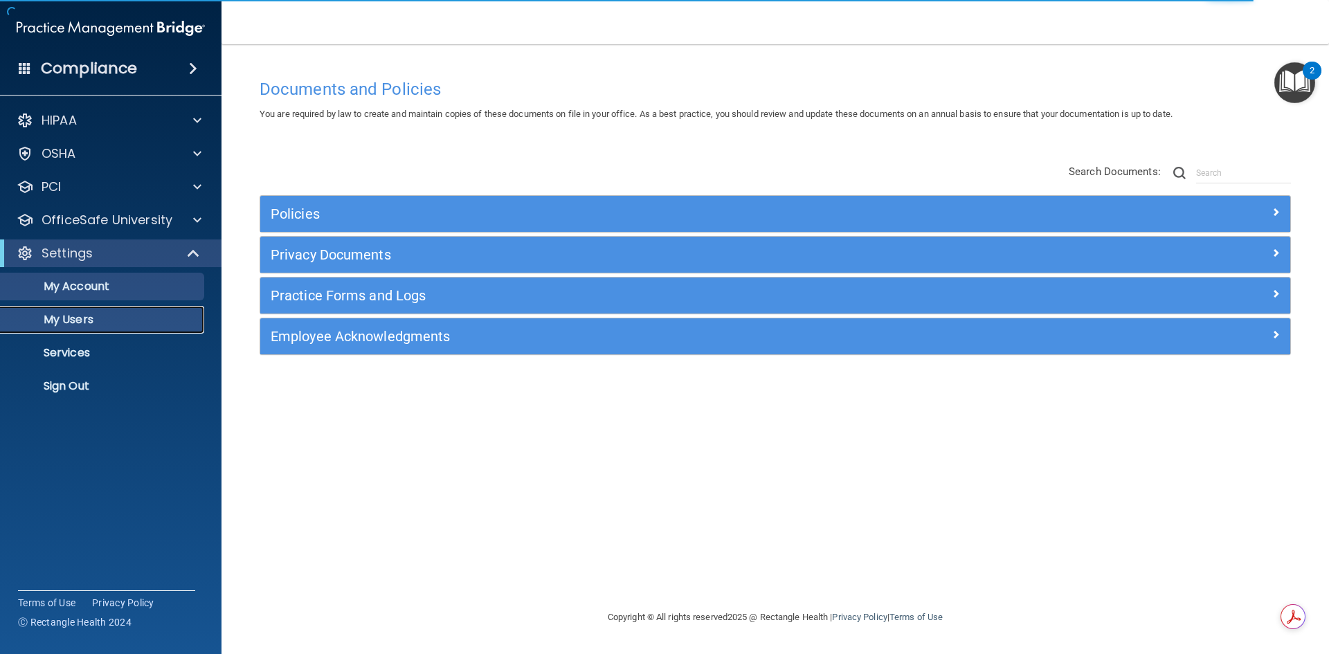
select select "20"
